Goal: Task Accomplishment & Management: Manage account settings

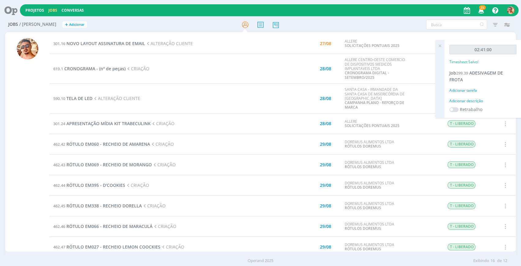
drag, startPoint x: 439, startPoint y: 47, endPoint x: 433, endPoint y: 48, distance: 6.6
click at [439, 47] on icon at bounding box center [440, 46] width 11 height 12
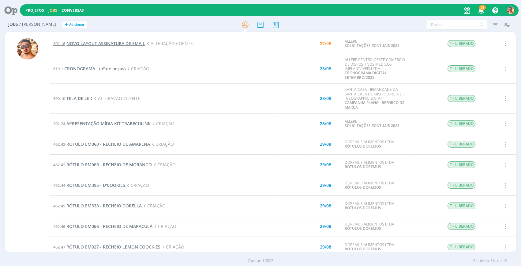
click at [127, 41] on span "NOVO LAYOUT ASSINATURA DE EMAIL" at bounding box center [105, 43] width 79 height 6
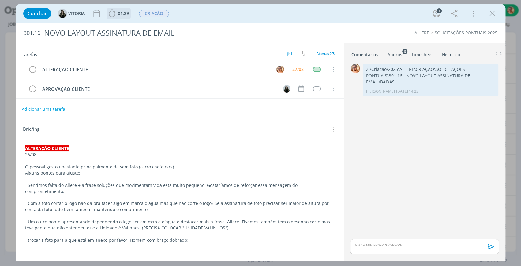
click at [127, 15] on span "01:29" at bounding box center [123, 13] width 11 height 6
click at [110, 174] on p "Alguns pontos para ajuste:" at bounding box center [179, 173] width 309 height 6
click at [119, 15] on span "01:29" at bounding box center [123, 13] width 11 height 6
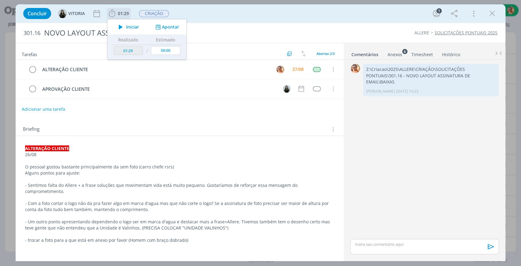
click at [128, 26] on span "Iniciar" at bounding box center [132, 27] width 13 height 4
click at [314, 16] on div "Concluir [GEOGRAPHIC_DATA] 01:29 Parar Apontar Data * [DATE] Horas * 00:00 Tare…" at bounding box center [260, 13] width 481 height 15
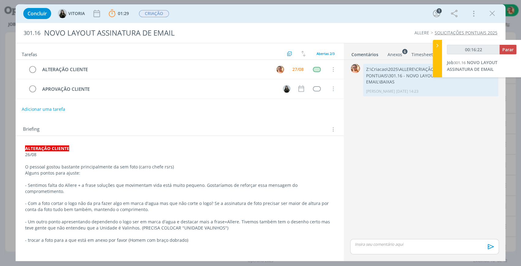
click at [400, 50] on link "Anexos 6" at bounding box center [395, 53] width 15 height 9
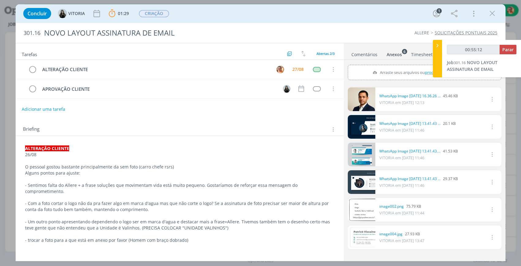
click at [373, 51] on link "Comentários" at bounding box center [364, 53] width 27 height 9
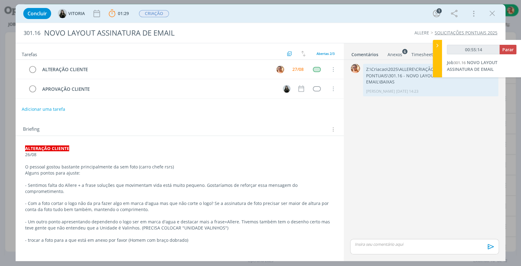
click at [402, 242] on p "dialog" at bounding box center [424, 244] width 139 height 6
type input "00:55:16"
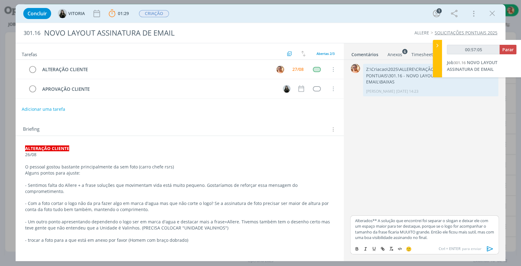
click at [493, 250] on icon "dialog" at bounding box center [490, 248] width 9 height 9
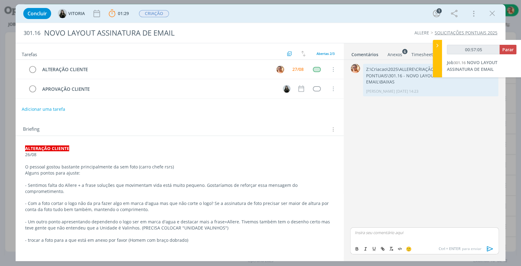
type input "00:57:06"
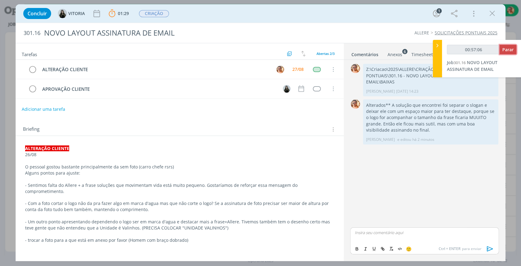
click at [511, 53] on button "Parar" at bounding box center [508, 49] width 17 height 9
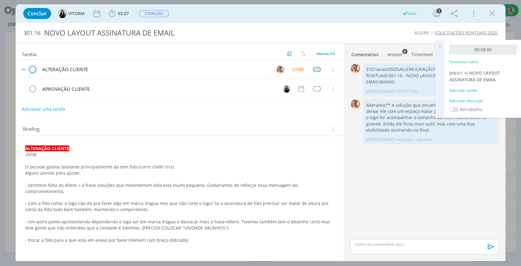
click at [35, 68] on icon "dialog" at bounding box center [32, 69] width 9 height 9
click at [493, 9] on icon "dialog" at bounding box center [492, 13] width 9 height 9
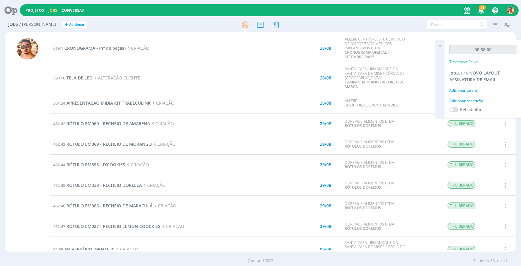
click at [441, 42] on icon at bounding box center [440, 46] width 11 height 12
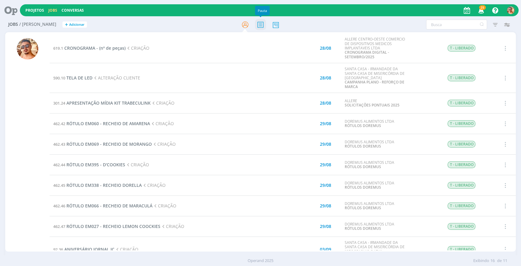
click at [262, 24] on icon at bounding box center [260, 25] width 11 height 12
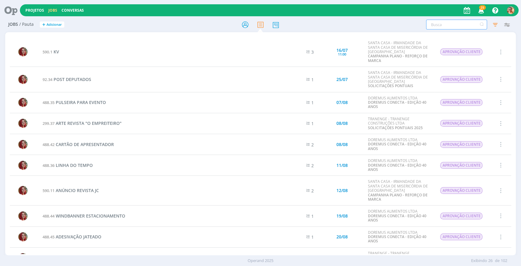
click at [450, 26] on input "text" at bounding box center [456, 25] width 61 height 10
type input "folder"
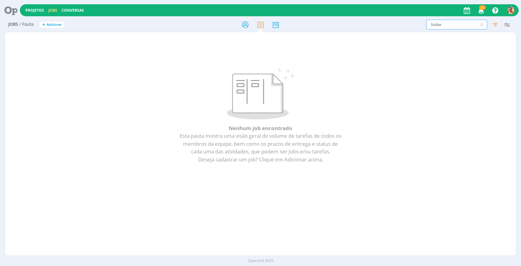
drag, startPoint x: 450, startPoint y: 23, endPoint x: 425, endPoint y: 27, distance: 26.1
click at [425, 27] on div "folder Filtrar Filtrar Limpar folder Tipo Jobs e Tarefas Data Personalizado a R…" at bounding box center [431, 25] width 164 height 10
click at [502, 23] on icon "button" at bounding box center [507, 24] width 11 height 11
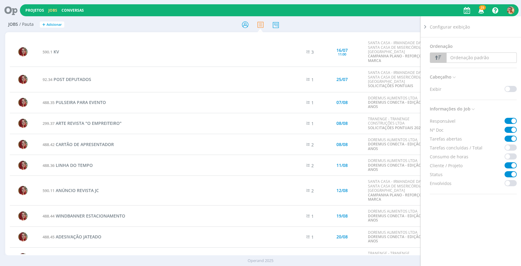
click at [391, 22] on div "Filtrar Filtrar [GEOGRAPHIC_DATA] Tipo Jobs e Tarefas Data Personalizado a Resp…" at bounding box center [431, 25] width 164 height 10
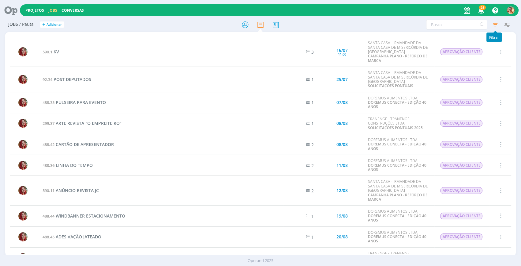
click at [497, 28] on icon "button" at bounding box center [495, 24] width 11 height 11
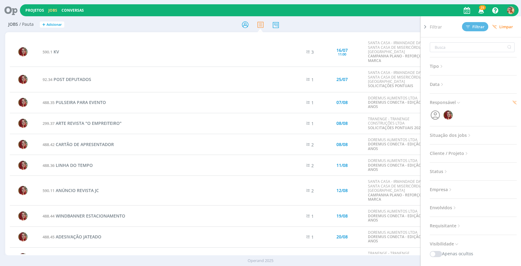
click at [457, 100] on icon at bounding box center [458, 102] width 5 height 5
click at [455, 103] on span "Responsável" at bounding box center [445, 102] width 31 height 8
click at [486, 114] on div at bounding box center [473, 115] width 87 height 12
click at [432, 115] on icon "button" at bounding box center [436, 115] width 12 height 12
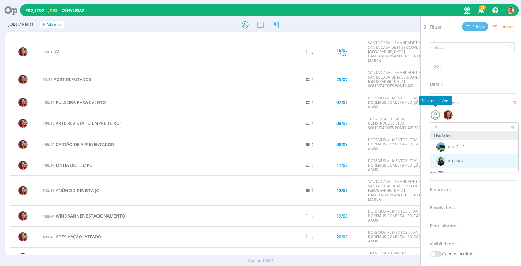
type input "vi"
click at [460, 160] on span "VITORIA" at bounding box center [455, 160] width 15 height 5
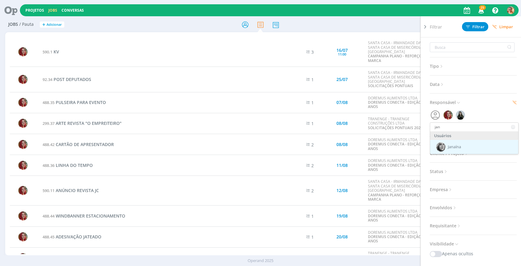
type input "jan"
click at [452, 147] on span "Janaína" at bounding box center [454, 146] width 13 height 5
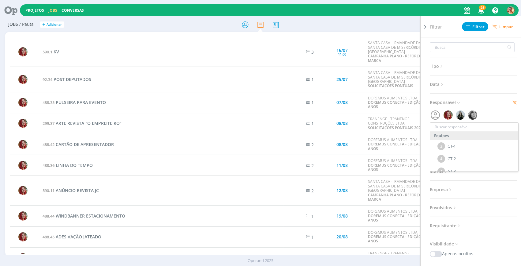
click at [473, 28] on span "Filtrar" at bounding box center [475, 27] width 19 height 4
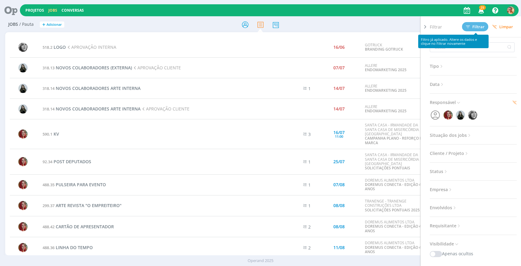
click at [382, 28] on div "Filtrar Filtrar [GEOGRAPHIC_DATA] Tipo Jobs e Tarefas Data Personalizado a Resp…" at bounding box center [431, 25] width 164 height 10
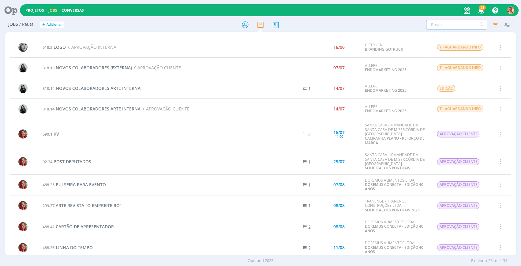
click at [443, 21] on input "text" at bounding box center [456, 25] width 61 height 10
type input "the one"
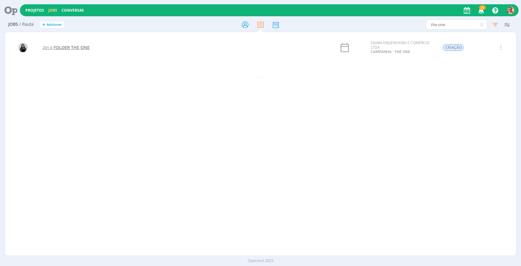
click at [73, 49] on span "FOLDER THE ONE" at bounding box center [72, 47] width 36 height 6
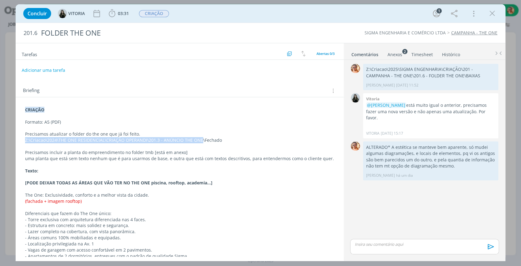
drag, startPoint x: 199, startPoint y: 139, endPoint x: 19, endPoint y: 141, distance: 180.2
click at [19, 141] on div "CRIAÇÃO Formato: A5 (PDF) Precisamos atualizar o folder do the one que já foi f…" at bounding box center [180, 198] width 328 height 203
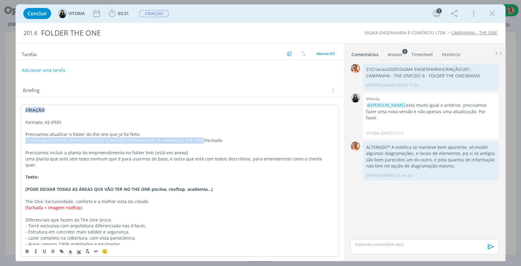
copy p "Z:\Criacao\2024\THE ONE RESIDENCIAL\CRIAÇÃO OPERANDI\201.3 - ANÚNCIO THE ONE"
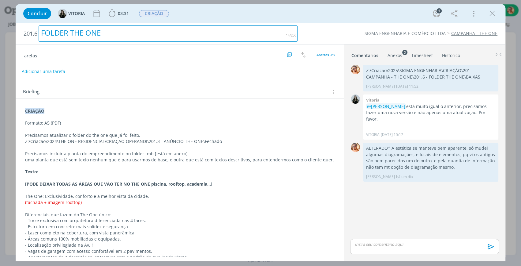
click at [134, 33] on div "FOLDER THE ONE" at bounding box center [168, 33] width 259 height 16
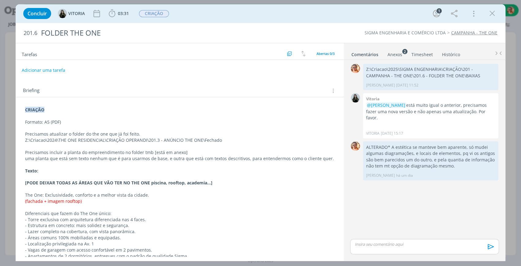
click at [315, 12] on div "Concluir [GEOGRAPHIC_DATA] 03:31 Iniciar Apontar Data * [DATE] Horas * 00:00 Ta…" at bounding box center [260, 13] width 481 height 15
click at [393, 58] on ul "Comentários Anexos 2 Timesheet Histórico" at bounding box center [425, 51] width 162 height 17
click at [393, 56] on div "Anexos 2" at bounding box center [395, 54] width 15 height 6
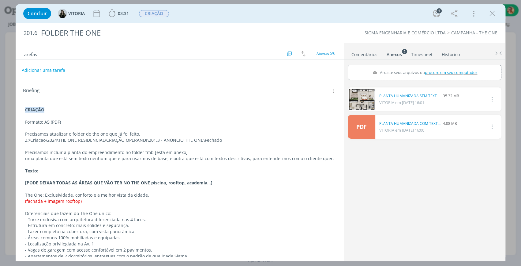
click at [369, 54] on link "Comentários" at bounding box center [364, 53] width 27 height 9
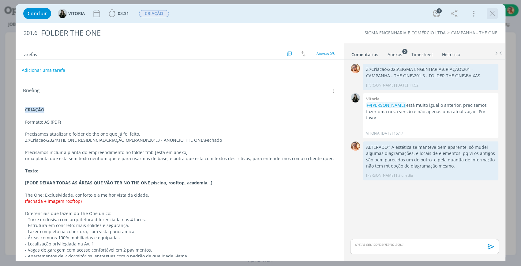
click at [489, 13] on icon "dialog" at bounding box center [492, 13] width 9 height 9
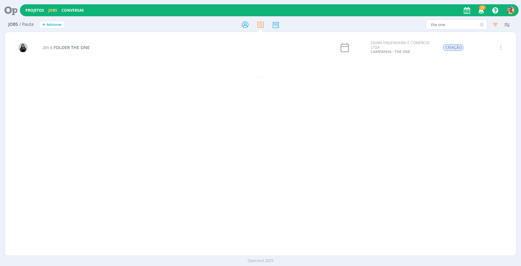
click at [481, 25] on icon at bounding box center [482, 25] width 8 height 10
click at [248, 25] on icon at bounding box center [245, 25] width 11 height 12
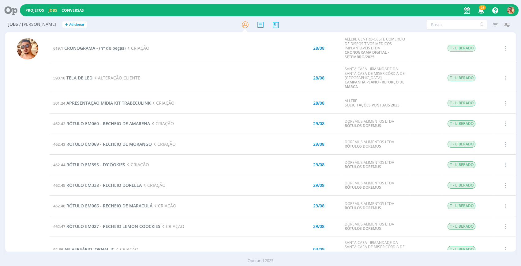
click at [114, 46] on span "CRONOGRAMA - (nº de peças)" at bounding box center [94, 48] width 61 height 6
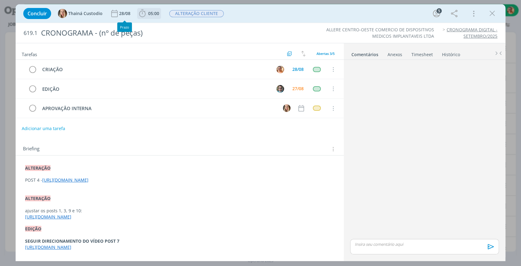
click at [152, 9] on span "05:00" at bounding box center [149, 13] width 23 height 9
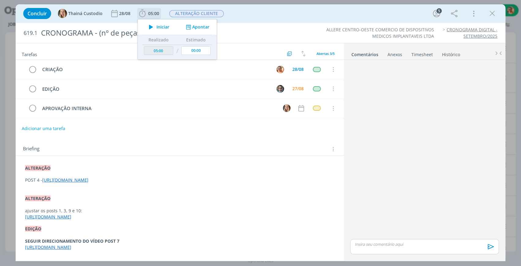
click at [157, 26] on span "Iniciar" at bounding box center [163, 27] width 13 height 4
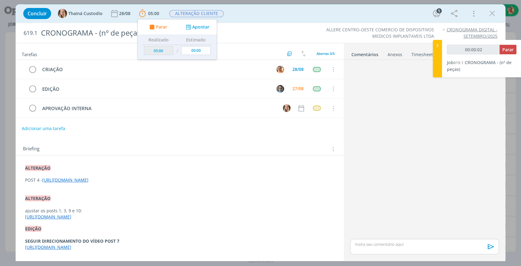
click at [428, 84] on div "dialog" at bounding box center [425, 149] width 154 height 175
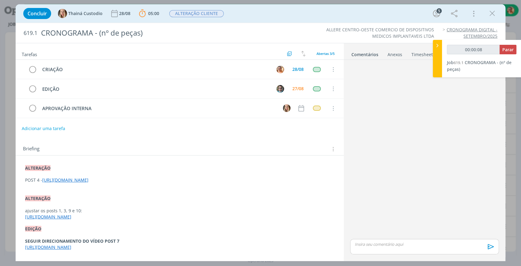
drag, startPoint x: 146, startPoint y: 186, endPoint x: 43, endPoint y: 178, distance: 103.9
click at [43, 178] on p "POST 4 - [URL][DOMAIN_NAME]" at bounding box center [179, 180] width 309 height 6
copy link "[URL][DOMAIN_NAME]"
click at [410, 245] on p "dialog" at bounding box center [424, 244] width 139 height 6
type input "00:11:58"
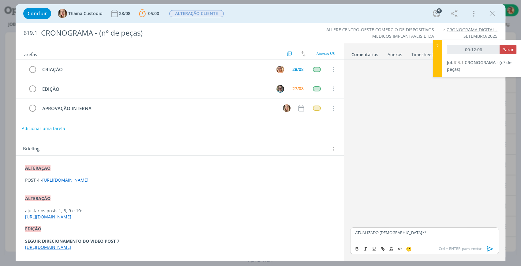
click at [493, 248] on icon "dialog" at bounding box center [490, 248] width 9 height 9
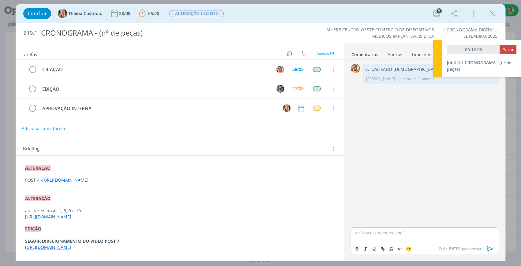
type input "00:12:07"
click at [508, 49] on span "Parar" at bounding box center [508, 50] width 11 height 6
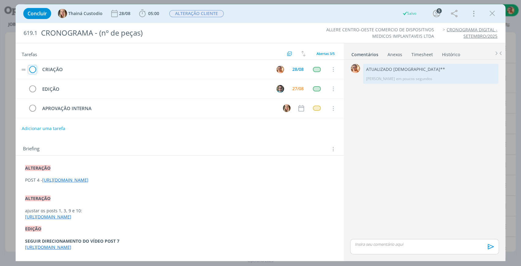
click at [34, 67] on icon "dialog" at bounding box center [32, 69] width 9 height 9
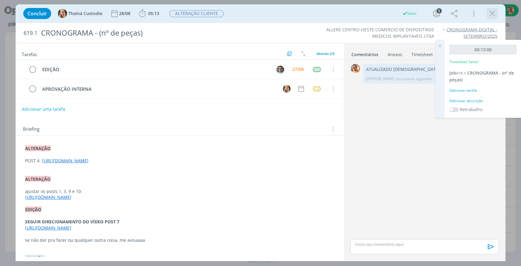
click at [493, 11] on icon "dialog" at bounding box center [492, 13] width 9 height 9
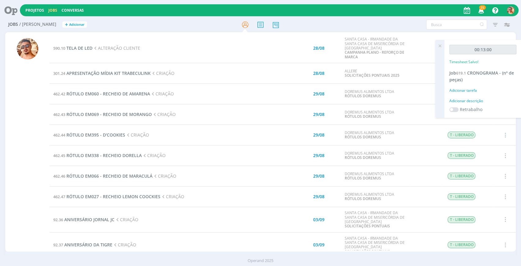
click at [436, 42] on icon at bounding box center [440, 46] width 11 height 12
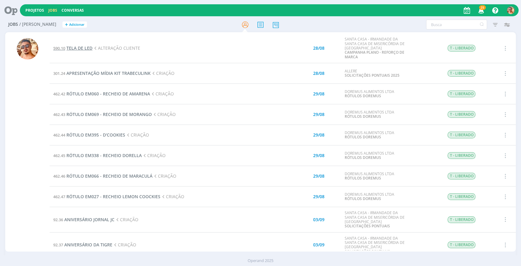
click at [77, 49] on span "TELA DE LED" at bounding box center [79, 48] width 26 height 6
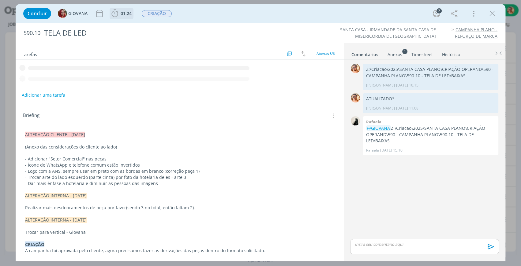
click at [130, 11] on span "01:24" at bounding box center [126, 13] width 11 height 6
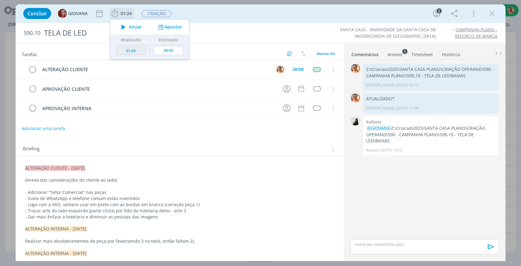
click at [140, 26] on span "Iniciar" at bounding box center [135, 27] width 13 height 4
click at [246, 12] on div "Concluir GIOVANA 01:24 Parar Apontar Data * [DATE] Horas * 00:00 Tarefa Selecio…" at bounding box center [260, 13] width 481 height 15
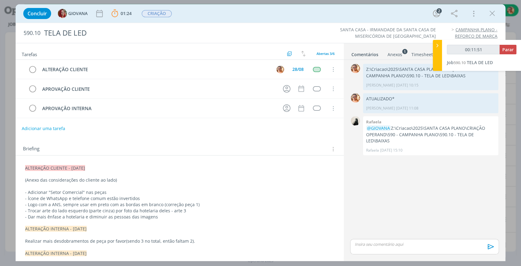
click at [493, 12] on icon "dialog" at bounding box center [492, 13] width 9 height 9
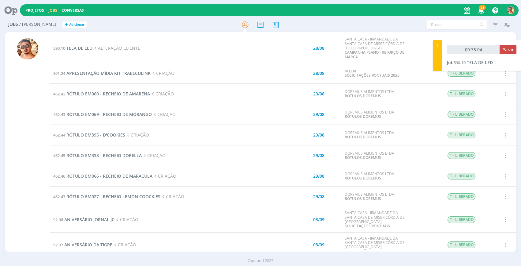
click at [81, 50] on span "TELA DE LED" at bounding box center [79, 48] width 26 height 6
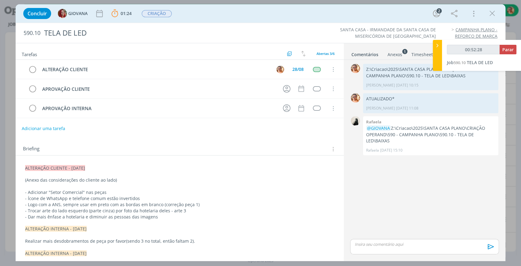
type input "00:52:29"
click at [437, 45] on icon at bounding box center [438, 45] width 6 height 6
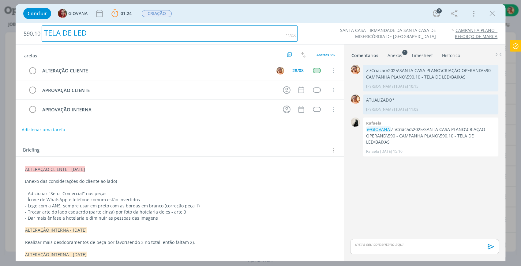
click at [129, 37] on div "TELA DE LED" at bounding box center [170, 33] width 256 height 16
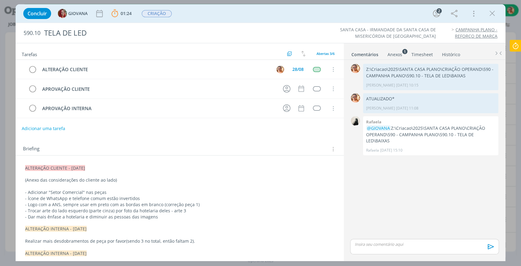
drag, startPoint x: 401, startPoint y: 250, endPoint x: 403, endPoint y: 246, distance: 4.0
click at [401, 249] on div "dialog" at bounding box center [424, 246] width 149 height 15
click at [491, 246] on icon "dialog" at bounding box center [490, 248] width 9 height 9
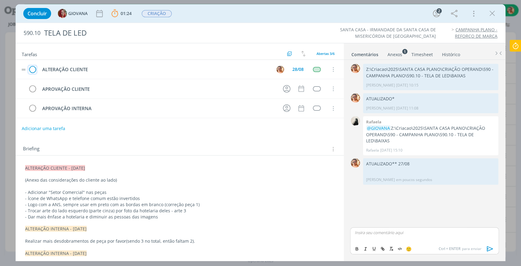
click at [32, 68] on icon "dialog" at bounding box center [32, 69] width 9 height 9
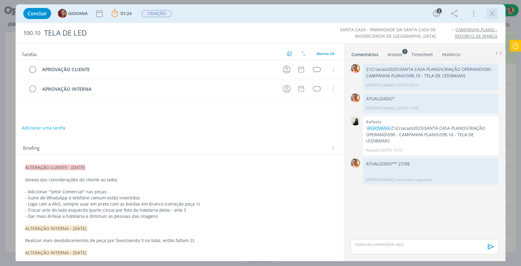
click at [493, 11] on icon "dialog" at bounding box center [492, 13] width 9 height 9
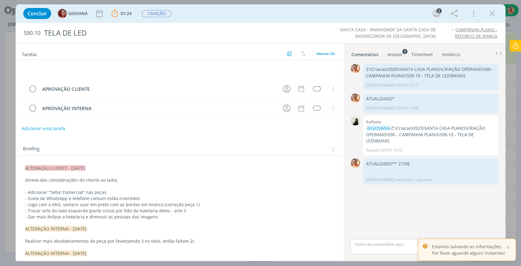
click at [493, 15] on div at bounding box center [260, 133] width 521 height 266
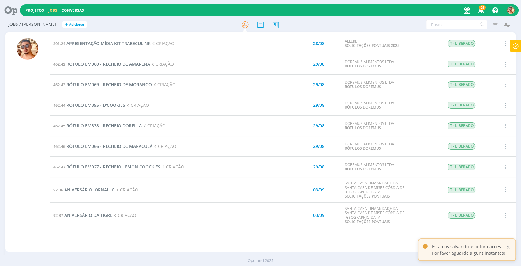
click at [515, 44] on icon at bounding box center [515, 46] width 11 height 12
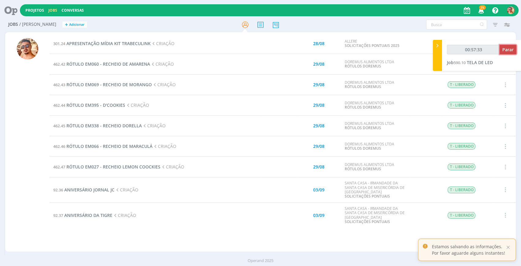
type input "00:57:34"
click at [511, 49] on span "Parar" at bounding box center [508, 50] width 11 height 6
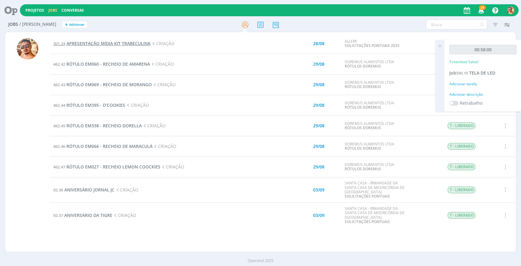
click at [103, 45] on span "APRESENTAÇÃO MÍDIA KIT TRABECULINK" at bounding box center [108, 43] width 84 height 6
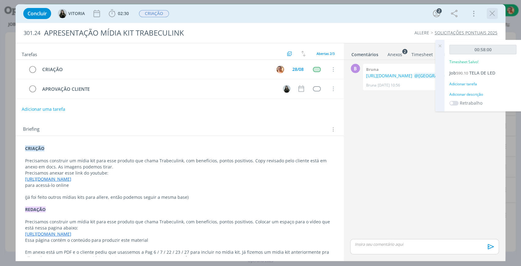
click at [497, 13] on div "dialog" at bounding box center [492, 13] width 11 height 11
click at [494, 11] on icon "dialog" at bounding box center [492, 13] width 9 height 9
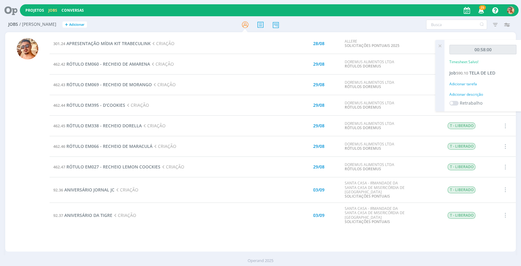
click at [440, 46] on div "Projetos Jobs Conversas 25 Notificações Central de Ajuda Área de Membros Implan…" at bounding box center [260, 133] width 521 height 266
click at [440, 46] on icon at bounding box center [440, 46] width 11 height 12
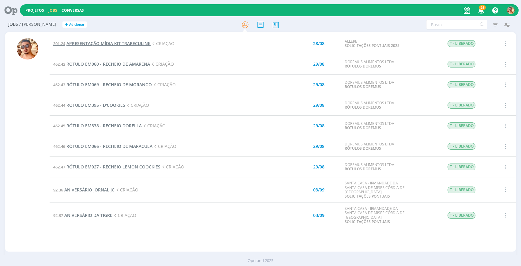
click at [97, 43] on span "APRESENTAÇÃO MÍDIA KIT TRABECULINK" at bounding box center [108, 43] width 84 height 6
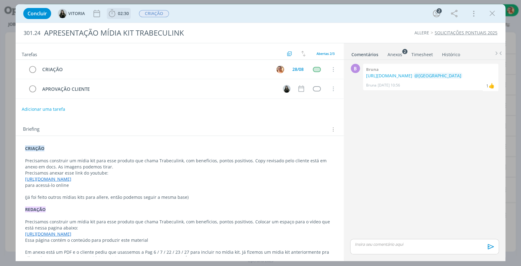
click at [130, 10] on span "02:30" at bounding box center [119, 13] width 23 height 9
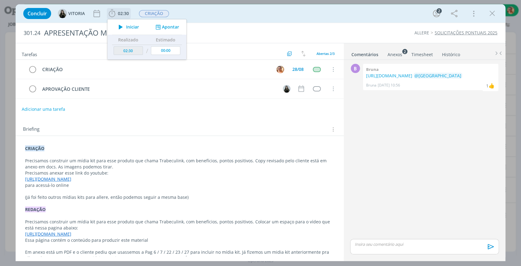
click at [132, 25] on span "Iniciar" at bounding box center [132, 27] width 13 height 4
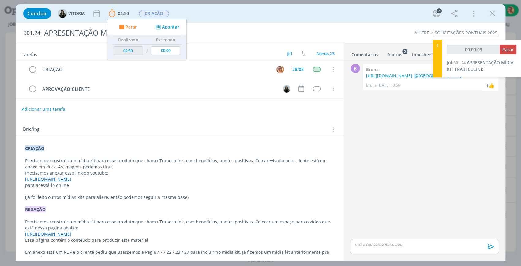
click at [228, 21] on div "Concluir [GEOGRAPHIC_DATA] 02:30 Parar Apontar Data * [DATE] Horas * 00:00 Tare…" at bounding box center [260, 13] width 481 height 15
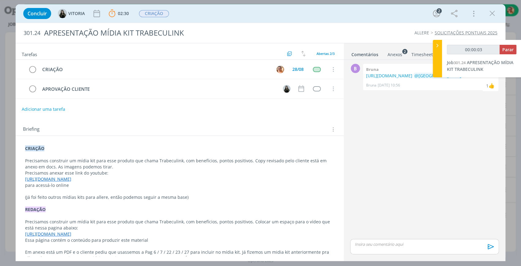
type input "00:00:04"
click at [434, 47] on div at bounding box center [437, 58] width 9 height 37
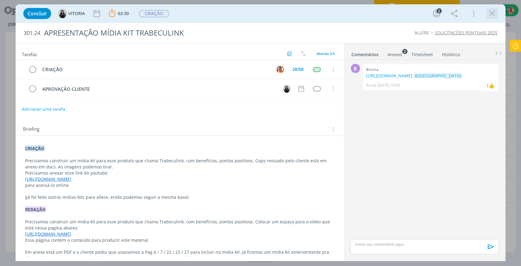
drag, startPoint x: 494, startPoint y: 13, endPoint x: 254, endPoint y: 53, distance: 243.8
click at [494, 13] on icon "dialog" at bounding box center [492, 13] width 9 height 9
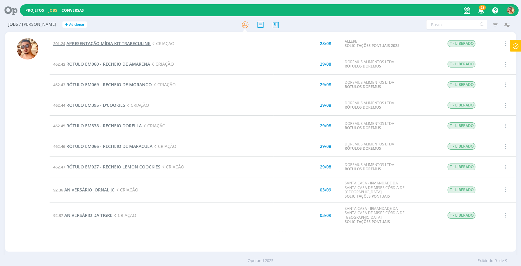
click at [144, 44] on span "APRESENTAÇÃO MÍDIA KIT TRABECULINK" at bounding box center [108, 43] width 84 height 6
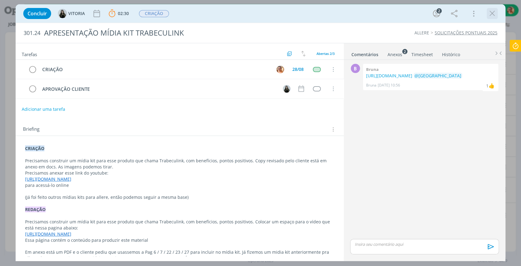
drag, startPoint x: 498, startPoint y: 9, endPoint x: 495, endPoint y: 18, distance: 9.7
click at [498, 9] on div "Concluir [GEOGRAPHIC_DATA] 02:30 Parar Apontar Data * [DATE] Horas * 00:00 Tare…" at bounding box center [260, 13] width 481 height 15
click at [494, 17] on icon "dialog" at bounding box center [492, 13] width 9 height 9
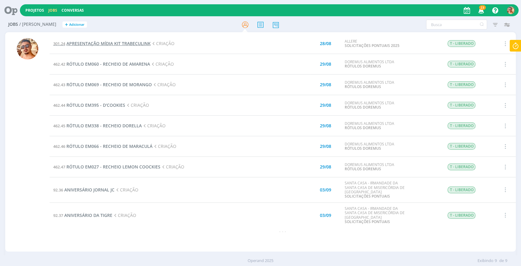
click at [124, 44] on span "APRESENTAÇÃO MÍDIA KIT TRABECULINK" at bounding box center [108, 43] width 84 height 6
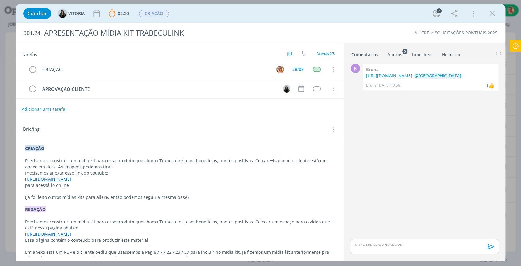
click at [392, 54] on div "Anexos 2" at bounding box center [395, 54] width 15 height 6
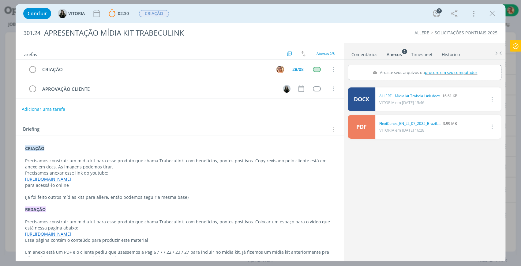
click at [420, 155] on div "DOCX 0 ALLERE - Mídia kit TrabekuLink.docx 16.61 KB VITORIA em 26/08 às 15:46 …" at bounding box center [425, 172] width 154 height 175
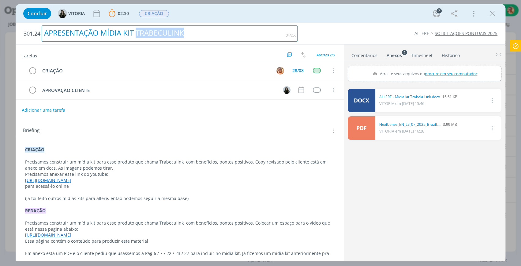
drag, startPoint x: 138, startPoint y: 34, endPoint x: 189, endPoint y: 35, distance: 51.8
click at [189, 35] on div "APRESENTAÇÃO MÍDIA KIT TRABECULINK" at bounding box center [170, 33] width 256 height 16
copy div "TRABECULINK"
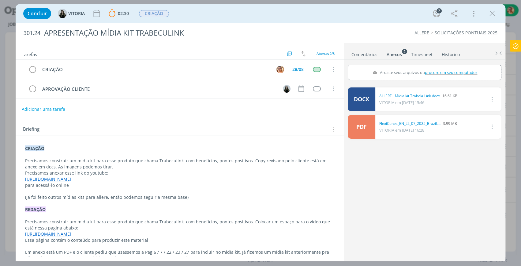
click at [379, 20] on div "Concluir [GEOGRAPHIC_DATA] 02:30 Parar Apontar Data * [DATE] Horas * 00:00 Tare…" at bounding box center [260, 13] width 481 height 15
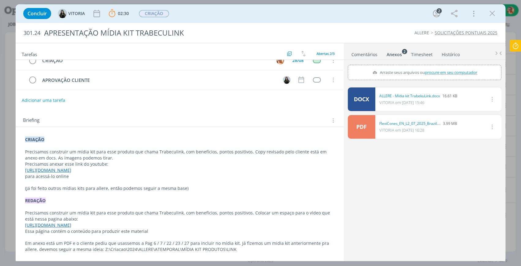
click at [516, 46] on icon at bounding box center [515, 46] width 11 height 12
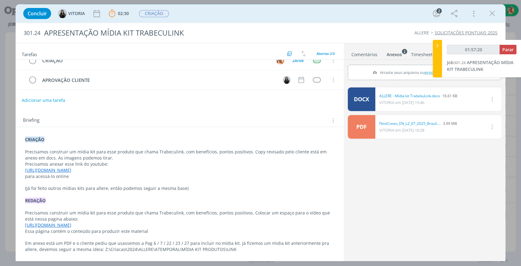
type input "01:57:21"
click at [509, 49] on span "Parar" at bounding box center [508, 50] width 11 height 6
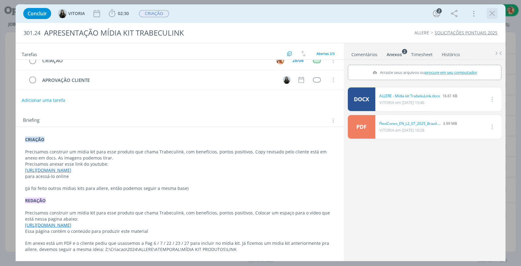
click at [493, 13] on icon "dialog" at bounding box center [492, 13] width 9 height 9
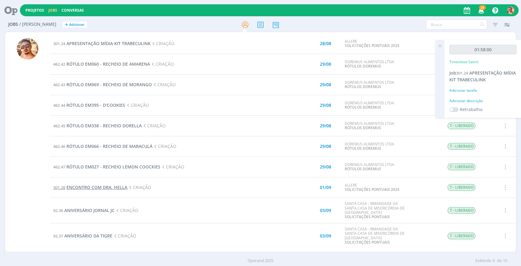
click at [124, 184] on span "ENCONTRO COM DRA. HELLA" at bounding box center [96, 187] width 61 height 6
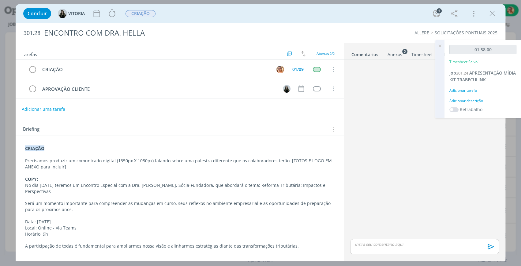
scroll to position [9, 0]
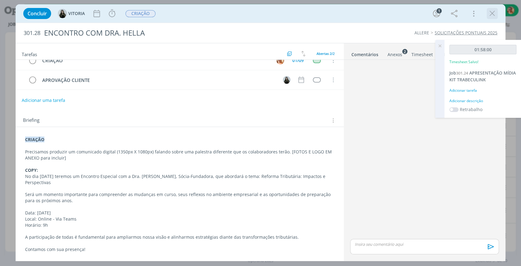
click at [497, 13] on icon "dialog" at bounding box center [492, 13] width 9 height 9
